Goal: Information Seeking & Learning: Learn about a topic

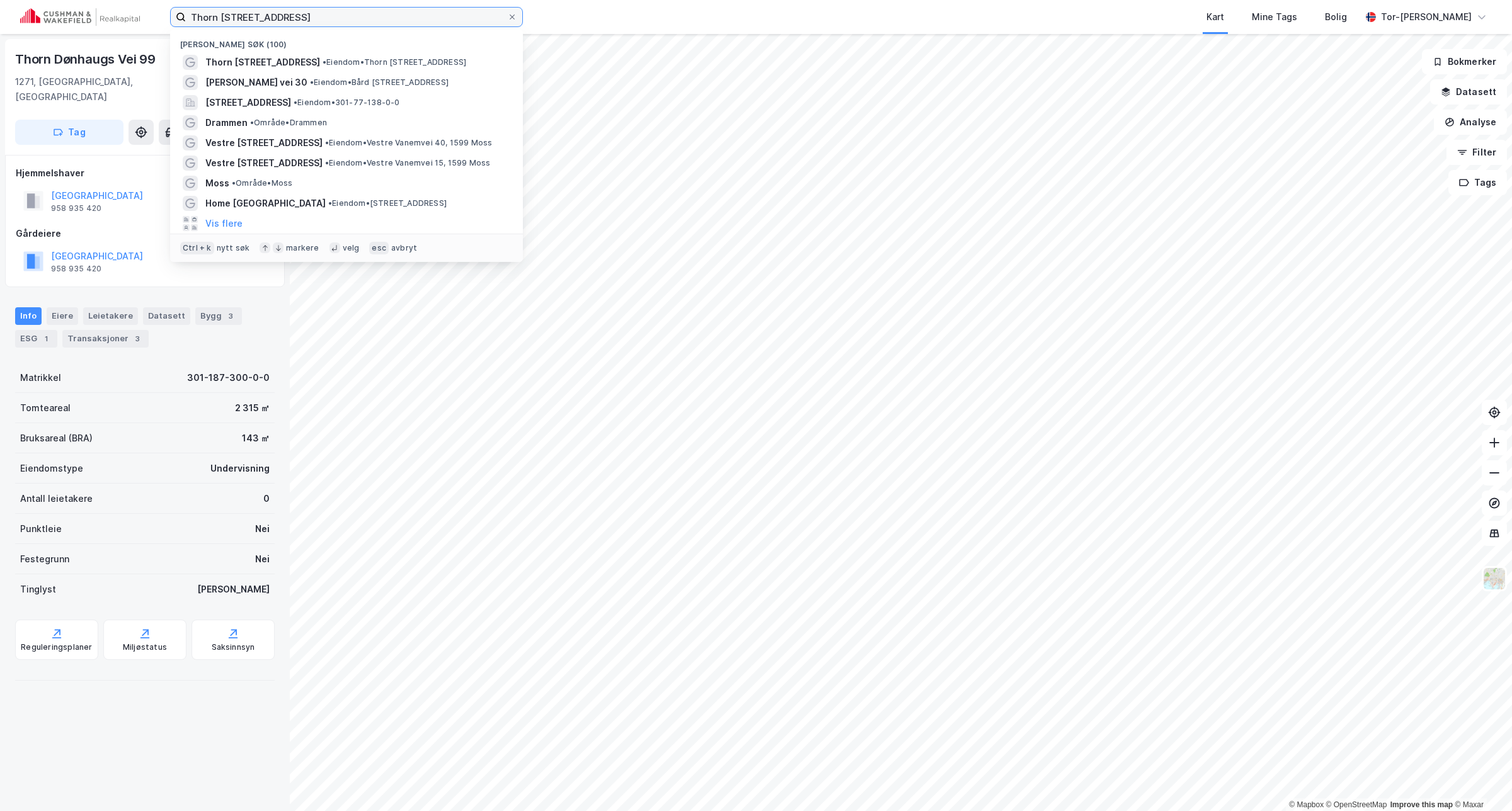
drag, startPoint x: 330, startPoint y: 21, endPoint x: 126, endPoint y: 20, distance: 204.0
click at [126, 20] on div "Thorn Dønhaugs vei 99 [PERSON_NAME] søk (100) Thorn [STREET_ADDRESS] • Eiendom …" at bounding box center [756, 17] width 1512 height 34
click at [684, 7] on div "Kart Mine Tags Bolig" at bounding box center [972, 17] width 777 height 34
drag, startPoint x: 327, startPoint y: 15, endPoint x: 31, endPoint y: 26, distance: 296.2
click at [32, 26] on div "Thorn Dønhaugs vei 99 [PERSON_NAME] søk (100) Thorn [STREET_ADDRESS] • Eiendom …" at bounding box center [756, 17] width 1512 height 34
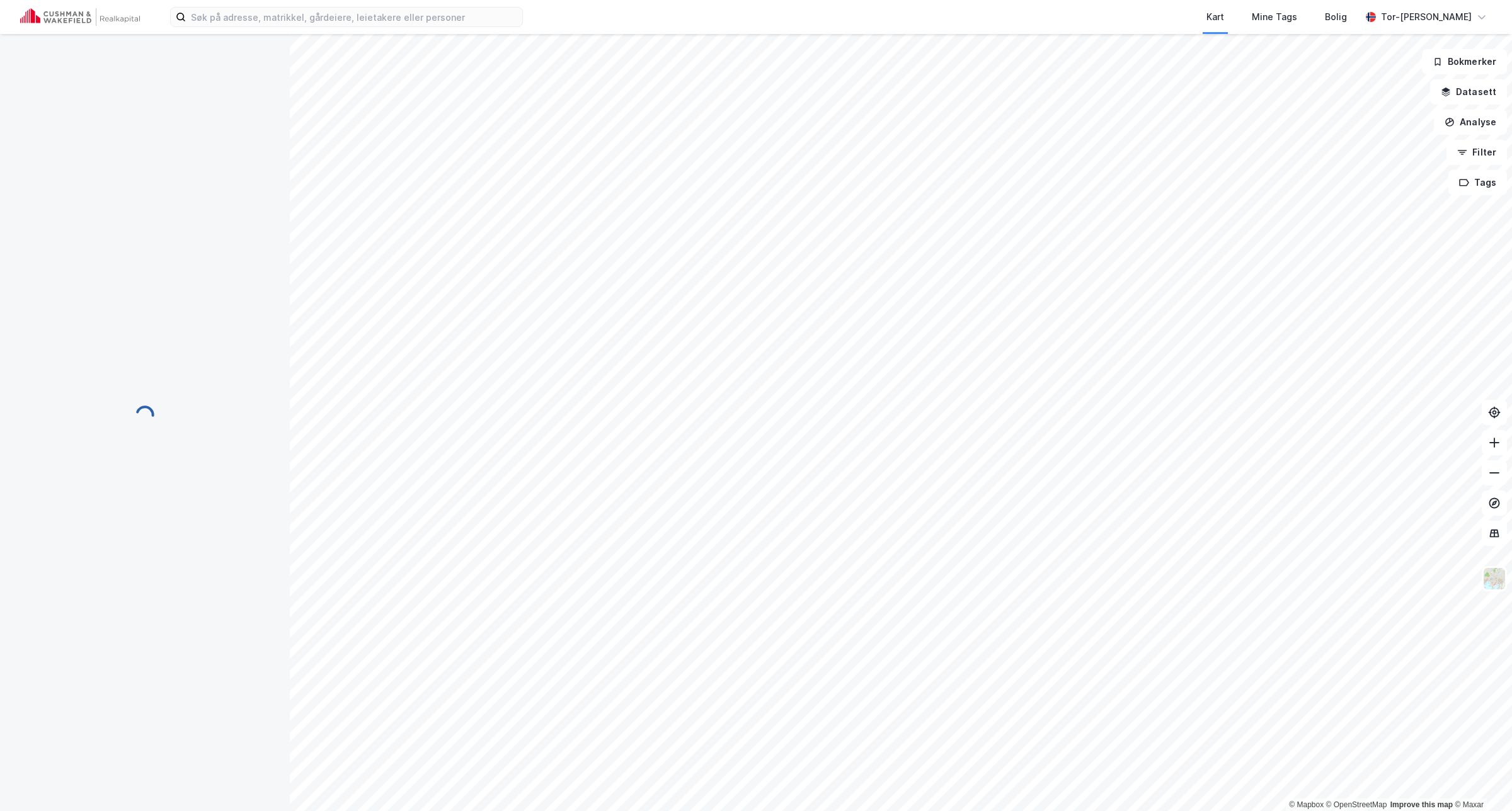
scroll to position [82, 0]
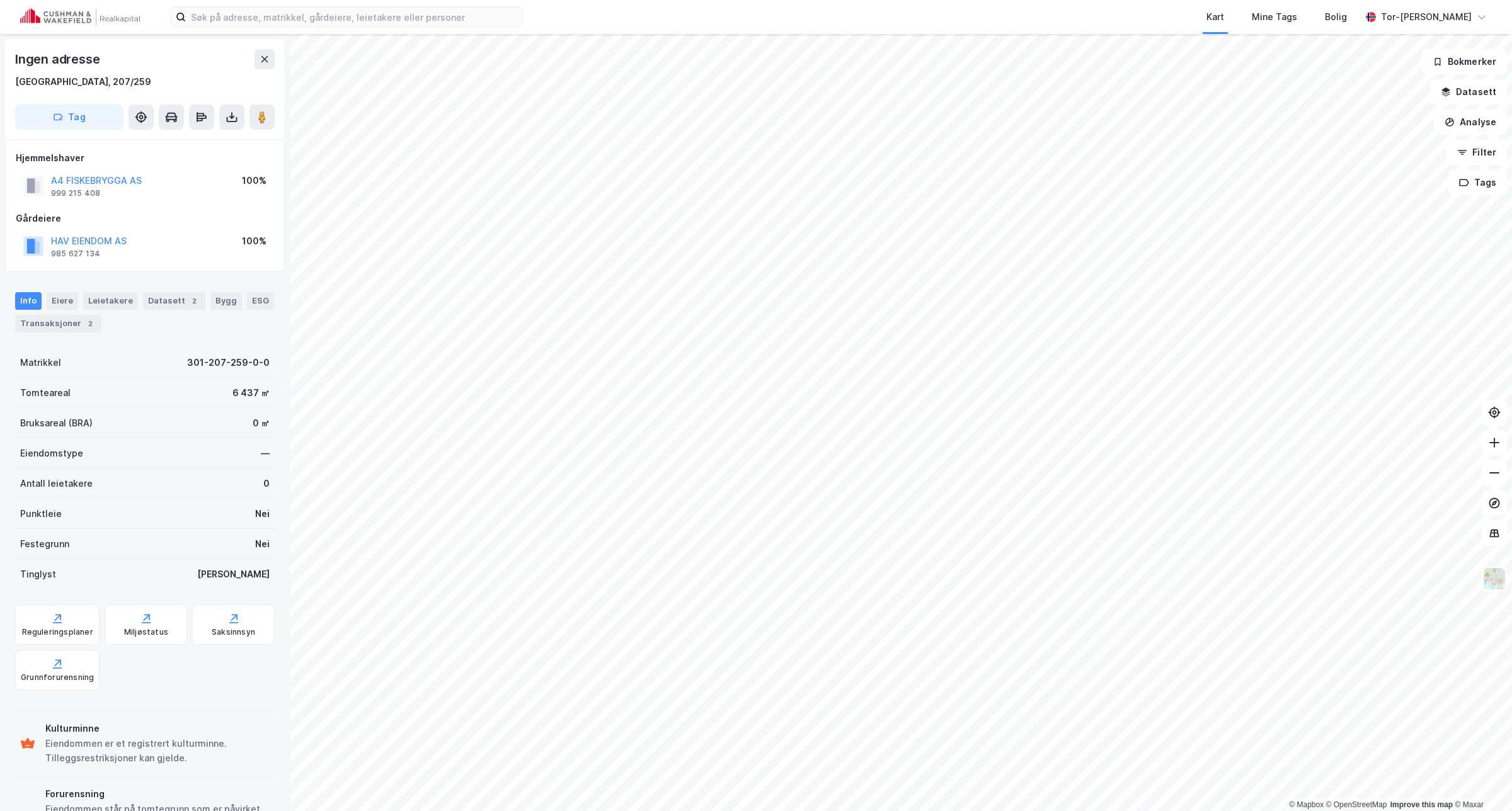
scroll to position [67, 0]
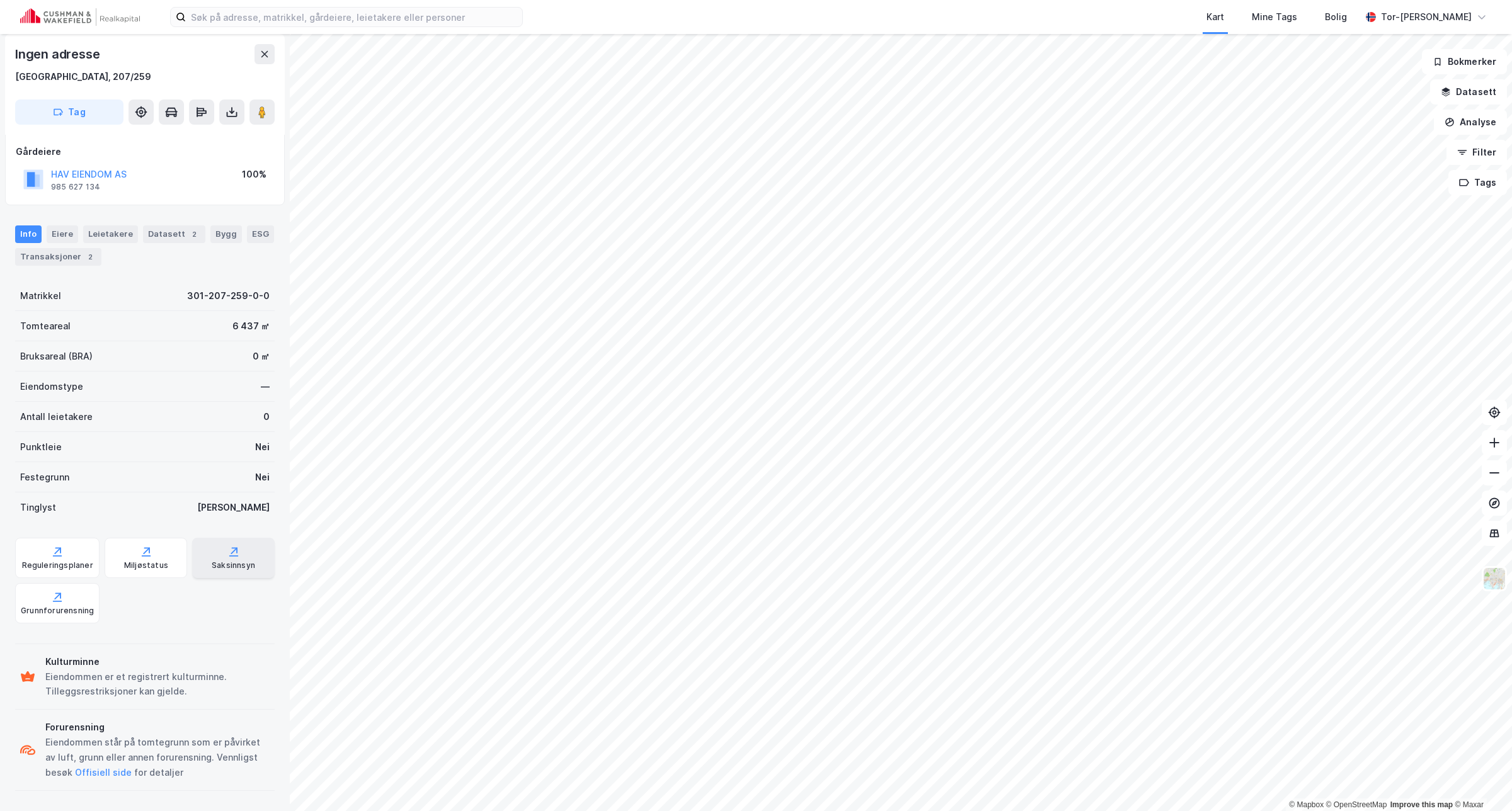
click at [242, 564] on div "Saksinnsyn" at bounding box center [233, 565] width 44 height 10
click at [57, 561] on div "Reguleringsplaner" at bounding box center [58, 565] width 71 height 10
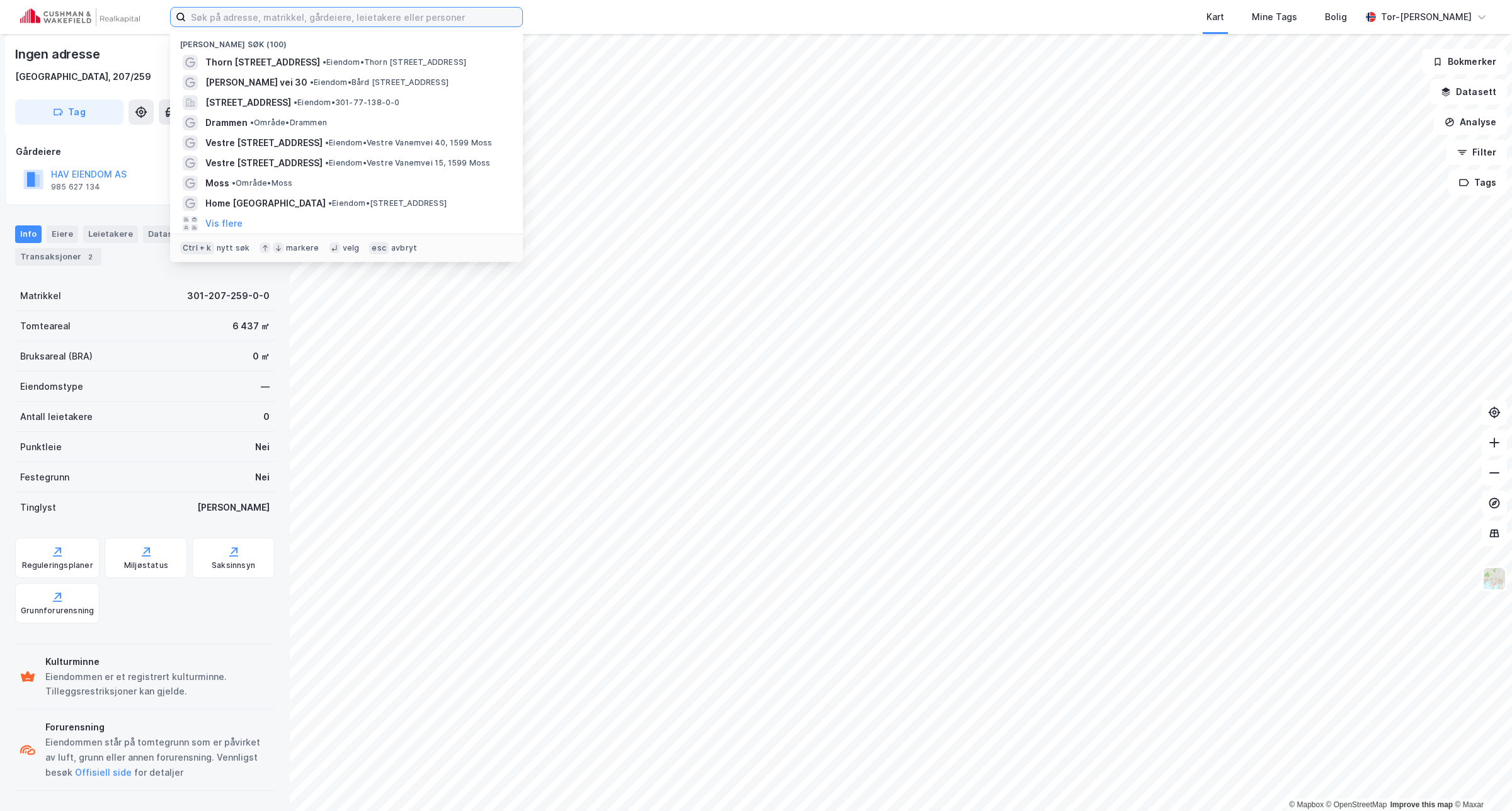
click at [307, 7] on input at bounding box center [354, 17] width 336 height 19
paste input "Byfjordparken 17"
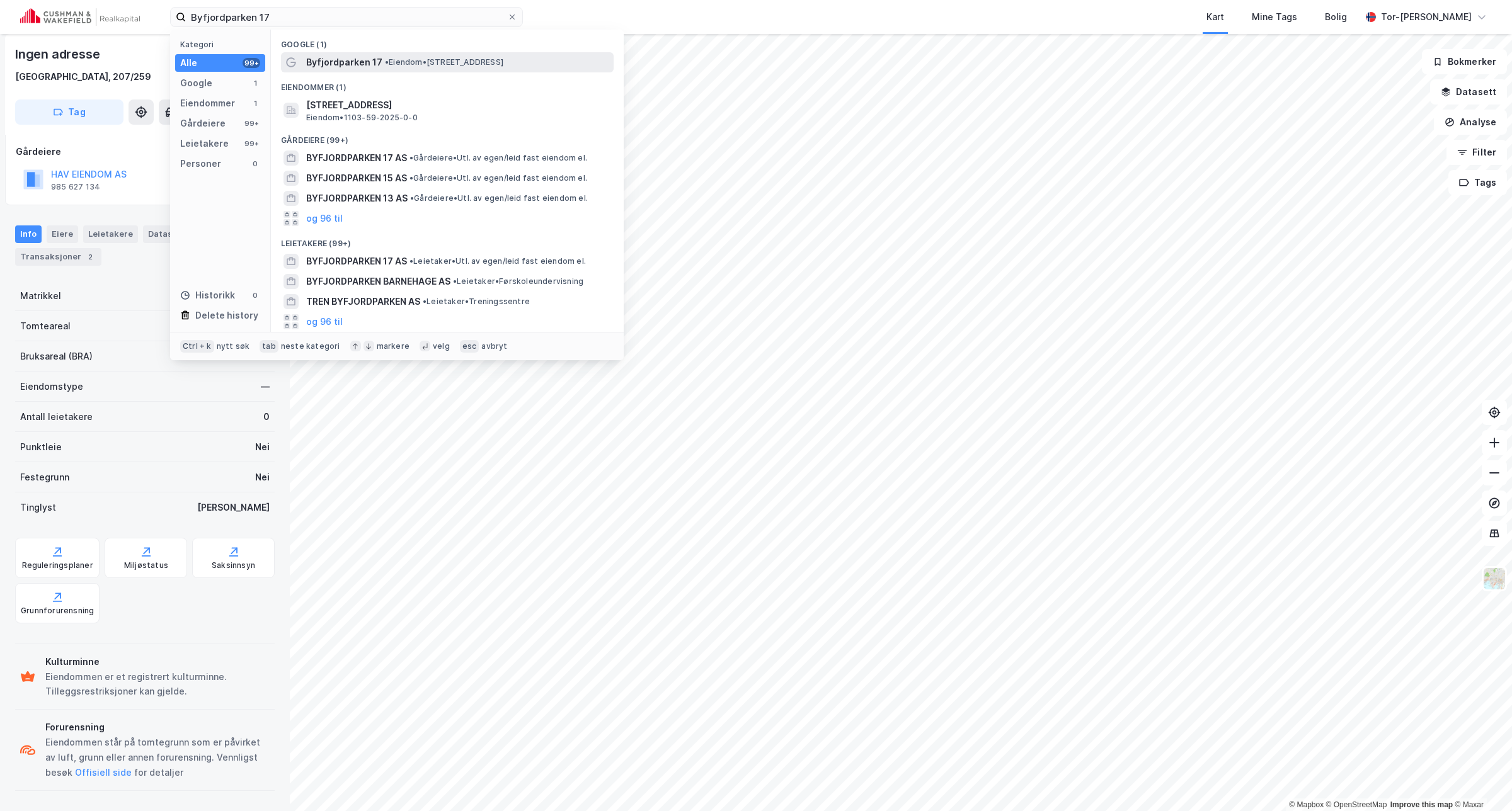
click at [485, 63] on span "• Eiendom • [STREET_ADDRESS]" at bounding box center [444, 62] width 118 height 10
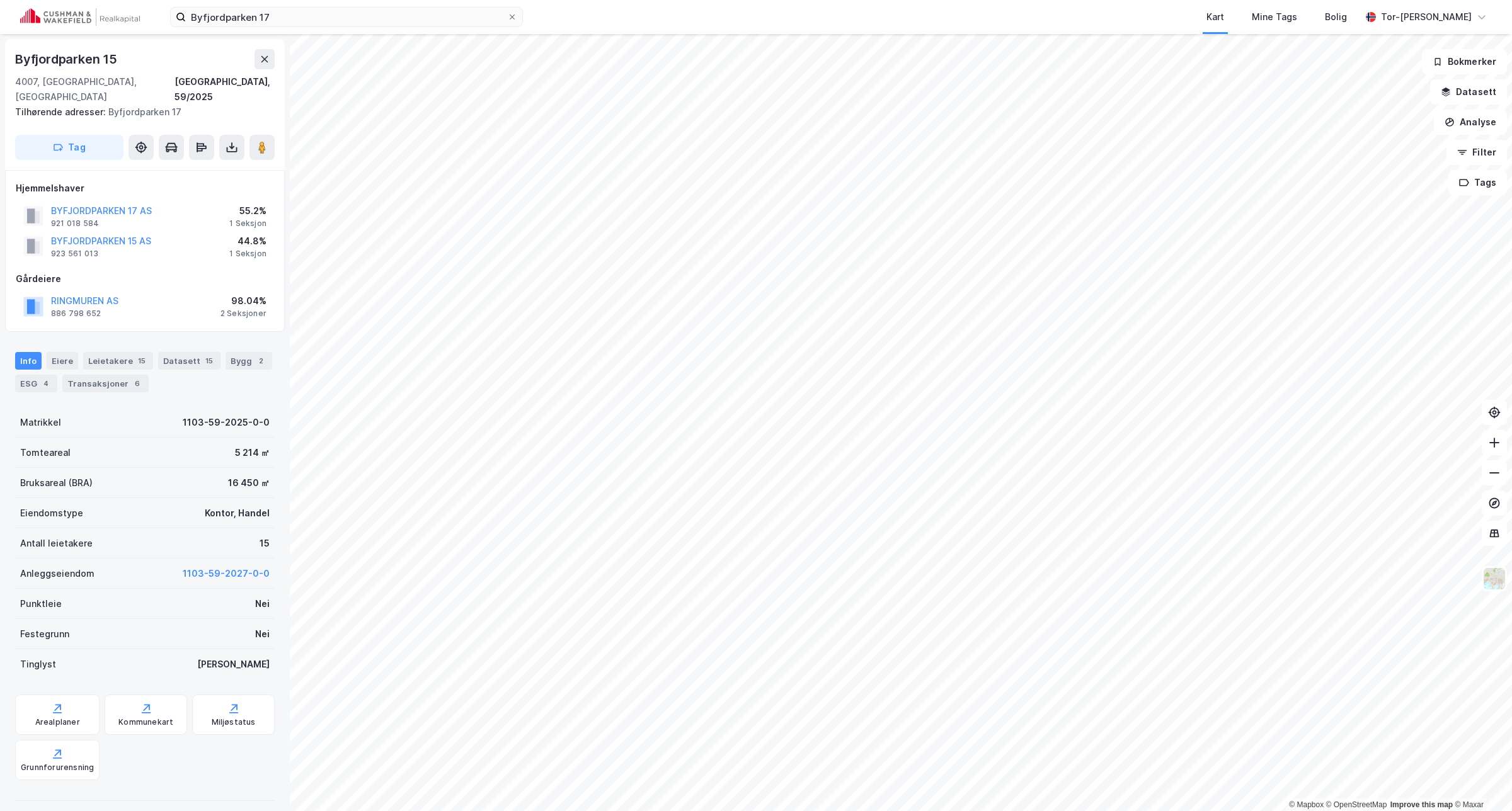
scroll to position [67, 0]
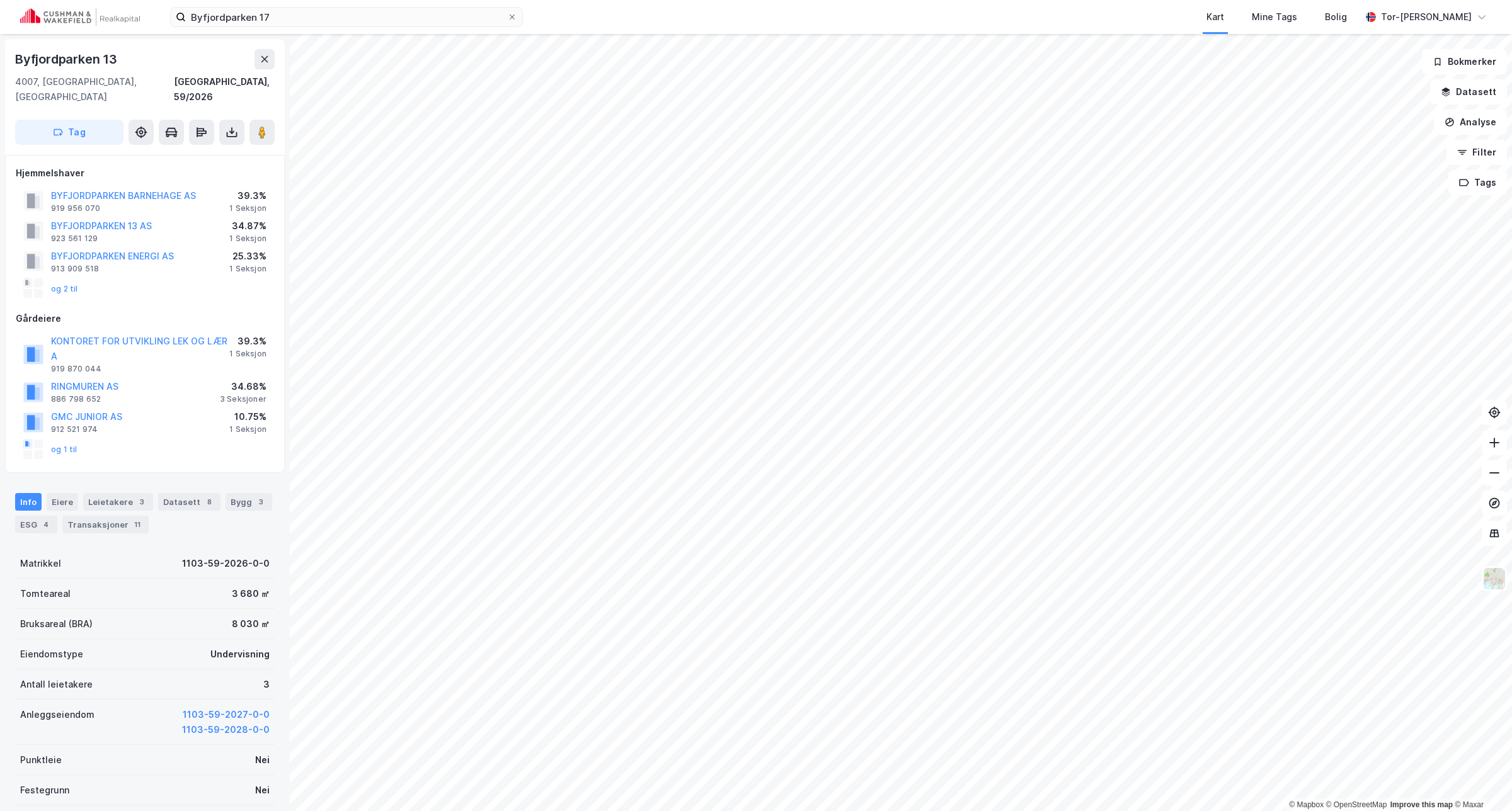
scroll to position [60, 0]
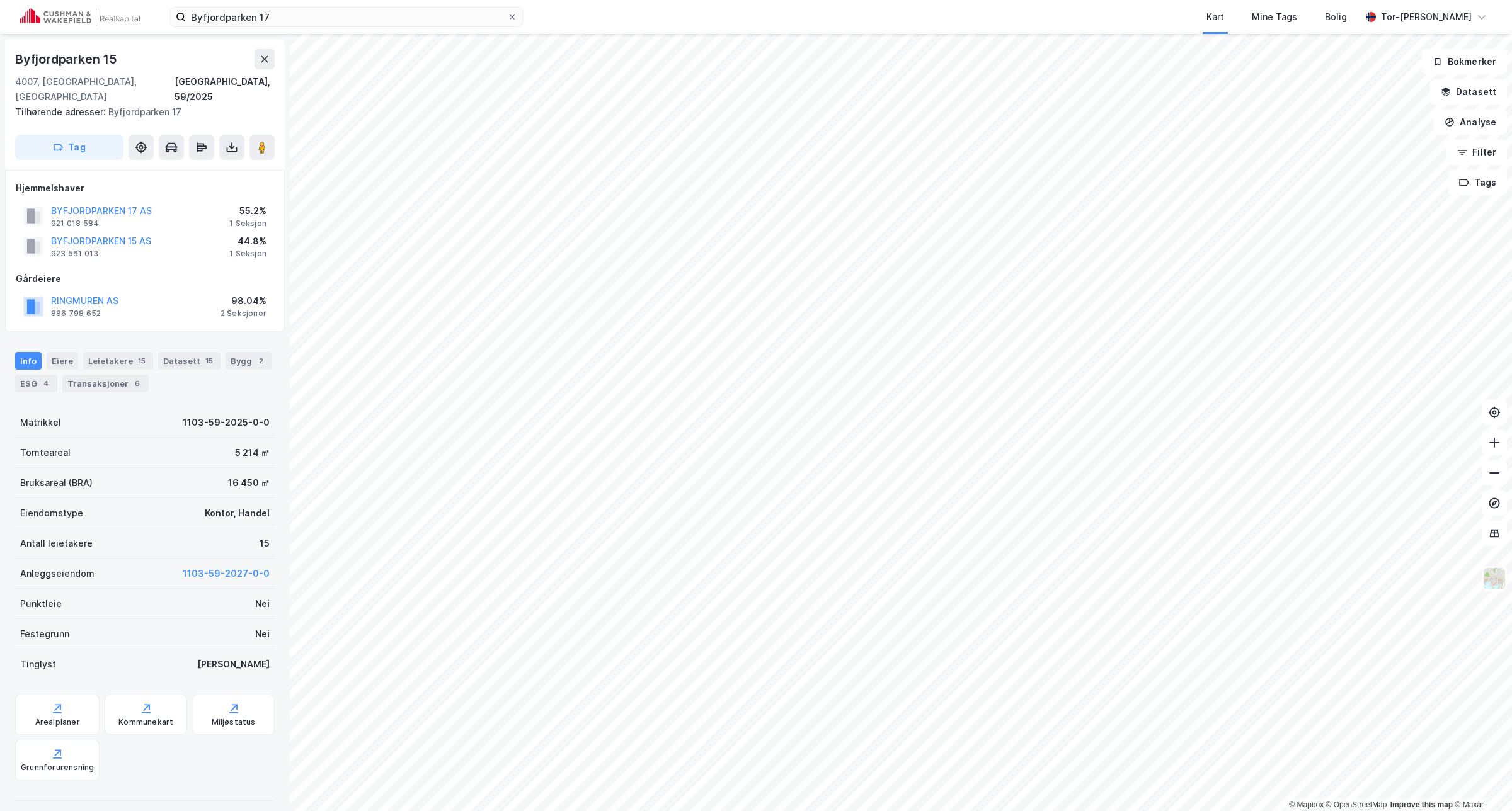
scroll to position [60, 0]
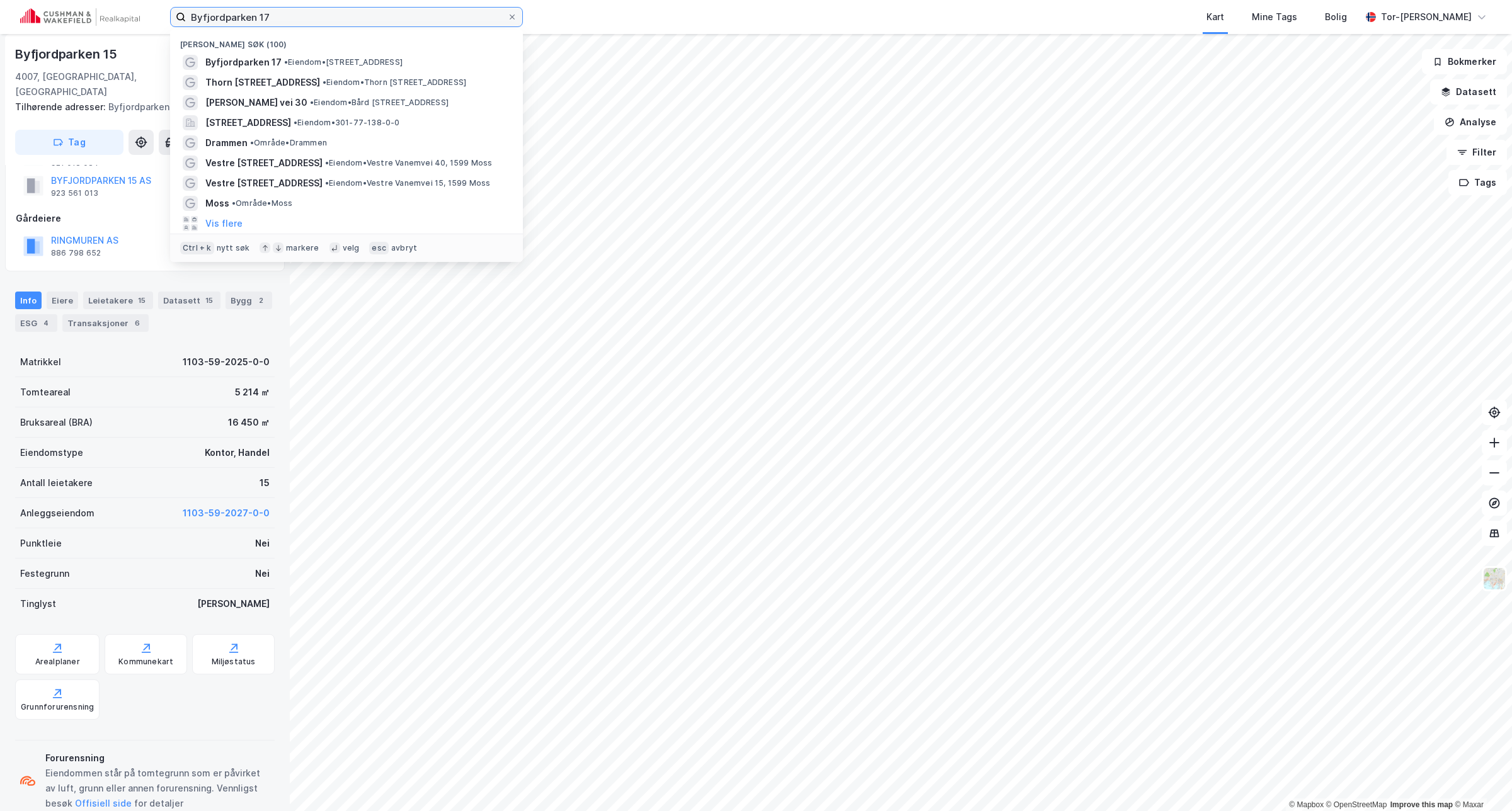
drag, startPoint x: 304, startPoint y: 20, endPoint x: -131, endPoint y: 107, distance: 443.6
click at [0, 107] on html "Byfjordparken 17 Nylige søk (100) [GEOGRAPHIC_DATA] 17 • Eiendom • [STREET_ADDR…" at bounding box center [756, 405] width 1512 height 811
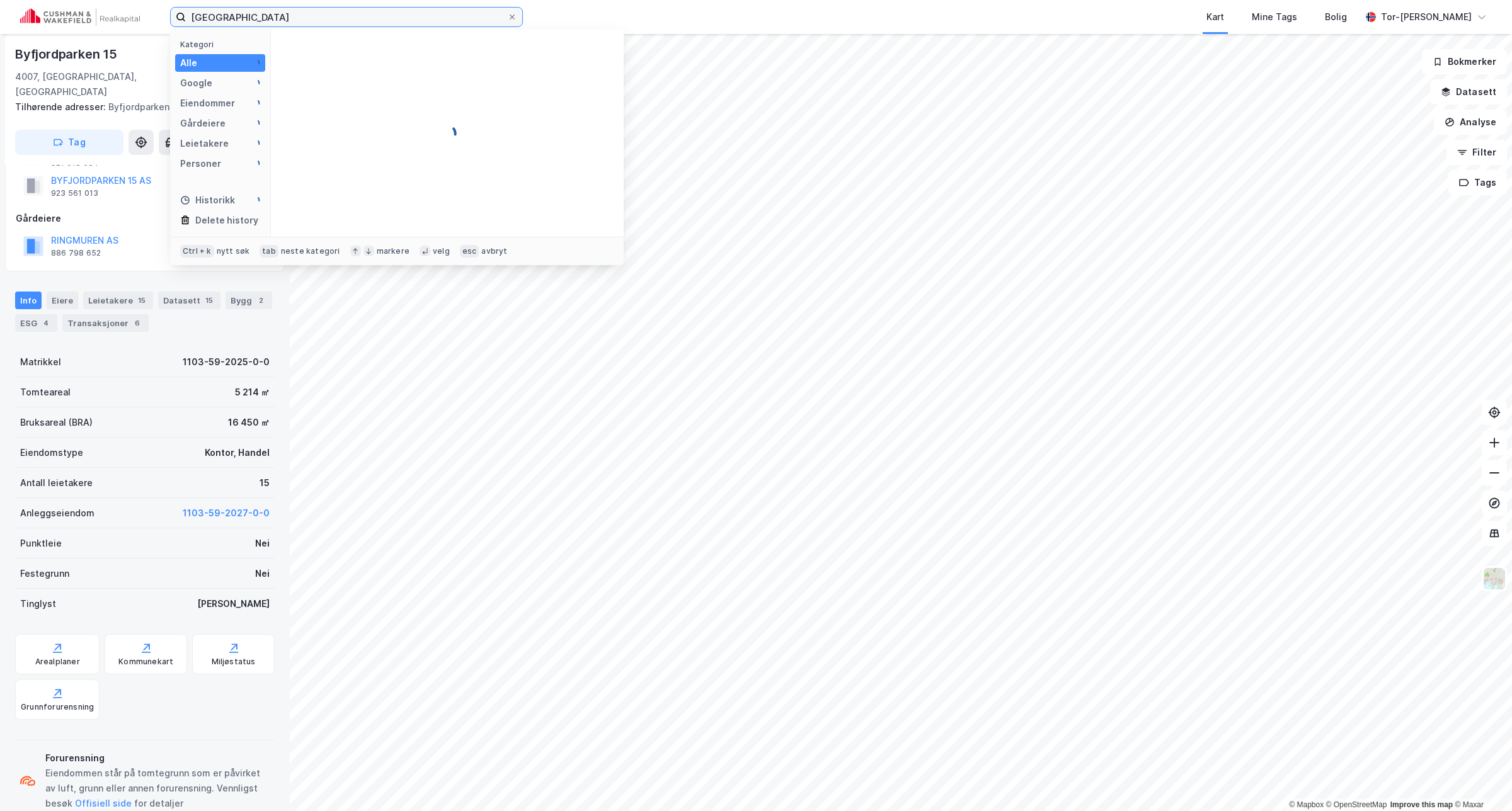
type input "[GEOGRAPHIC_DATA]"
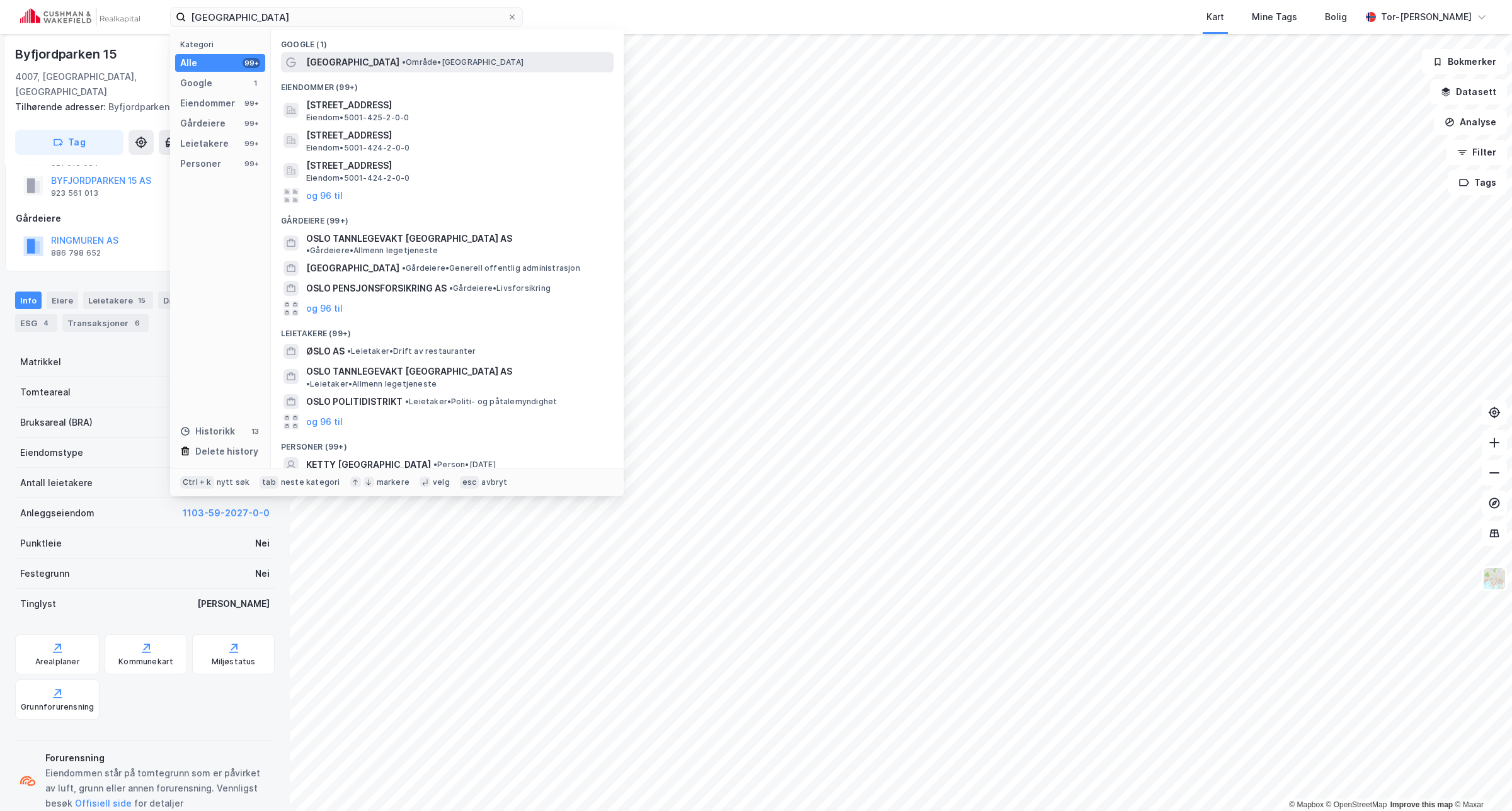
click at [366, 55] on div "[GEOGRAPHIC_DATA] • Område • [GEOGRAPHIC_DATA]" at bounding box center [458, 62] width 305 height 15
